Goal: Task Accomplishment & Management: Manage account settings

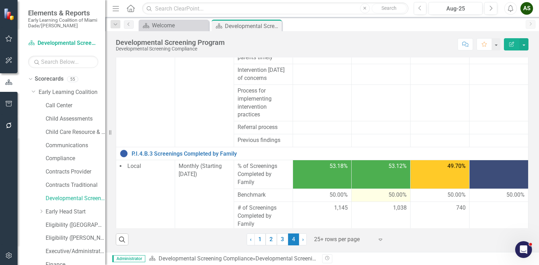
scroll to position [328, 0]
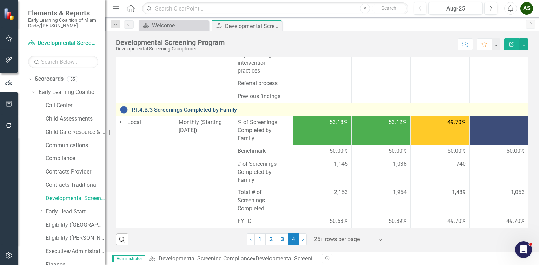
click at [147, 112] on link "P.I.4.B.3 Screenings Completed by Family" at bounding box center [328, 110] width 393 height 6
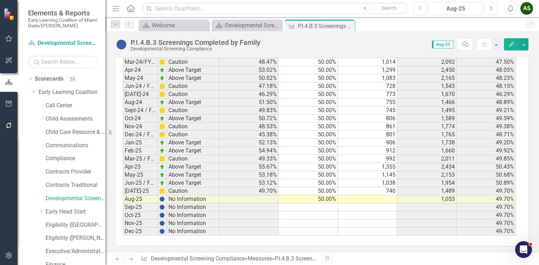
scroll to position [679, 0]
click at [381, 197] on td at bounding box center [367, 199] width 59 height 8
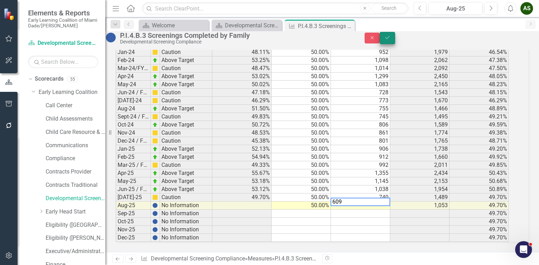
type textarea "609"
click at [391, 40] on icon "Save" at bounding box center [388, 37] width 6 height 5
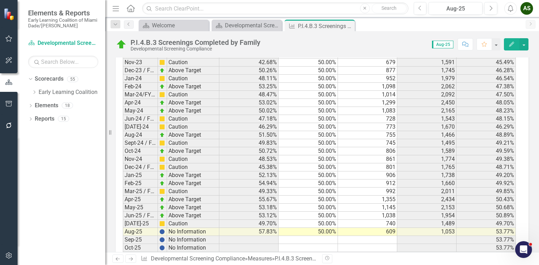
scroll to position [674, 0]
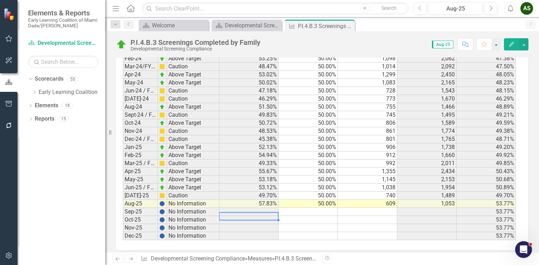
click at [253, 216] on td at bounding box center [248, 220] width 59 height 8
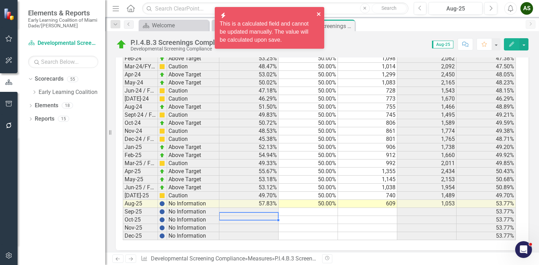
click at [318, 13] on icon "close" at bounding box center [319, 14] width 4 height 4
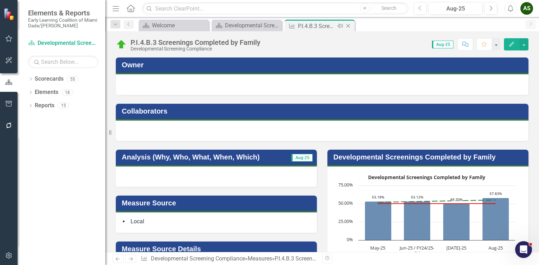
click at [348, 28] on icon "Close" at bounding box center [348, 26] width 7 height 6
